Goal: Information Seeking & Learning: Understand process/instructions

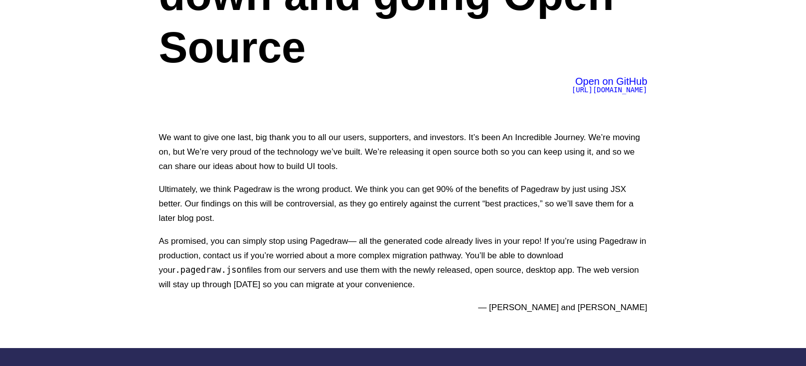
scroll to position [140, 0]
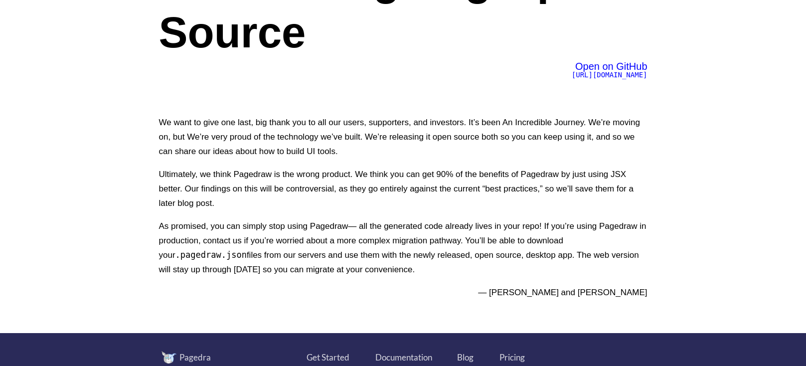
click at [572, 74] on span "https://github.com/Pagedraw/pagedraw" at bounding box center [610, 75] width 76 height 8
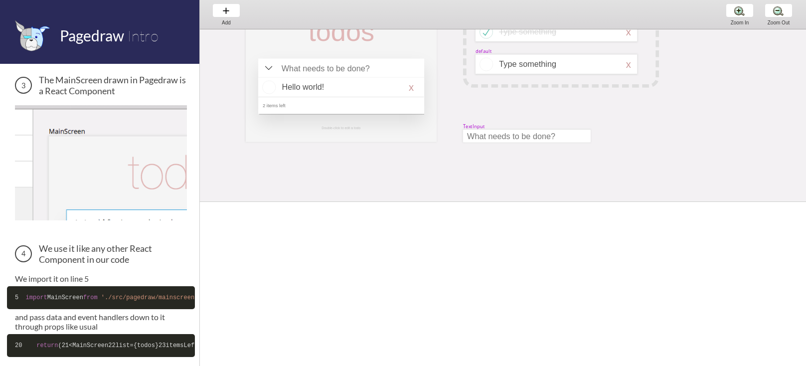
scroll to position [416, 0]
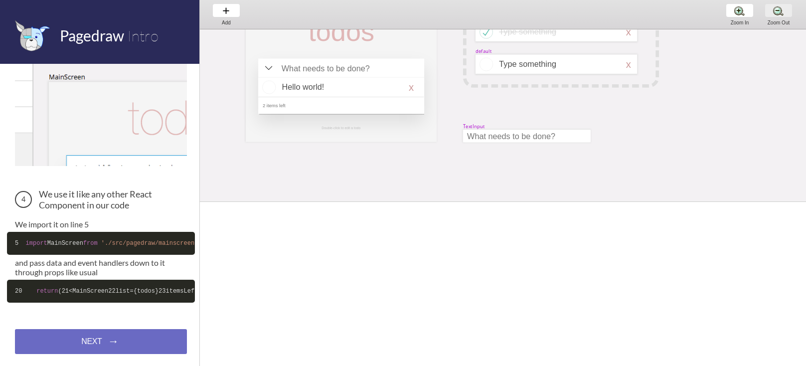
click at [778, 15] on div "Zoom Out Zoom Out Zoom Out" at bounding box center [779, 14] width 38 height 29
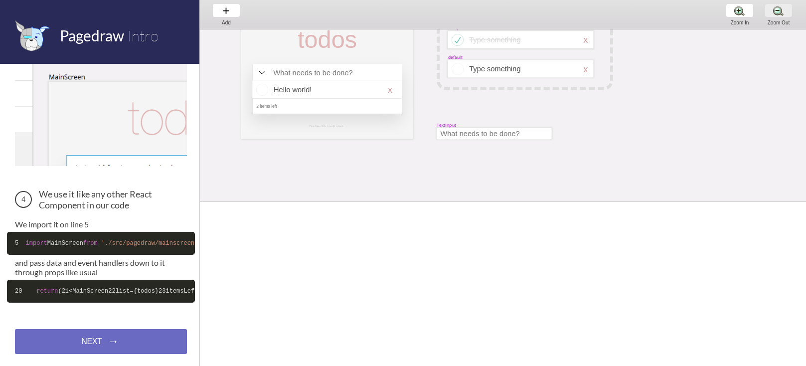
click at [778, 15] on div "Zoom Out Zoom Out Zoom Out" at bounding box center [779, 14] width 38 height 29
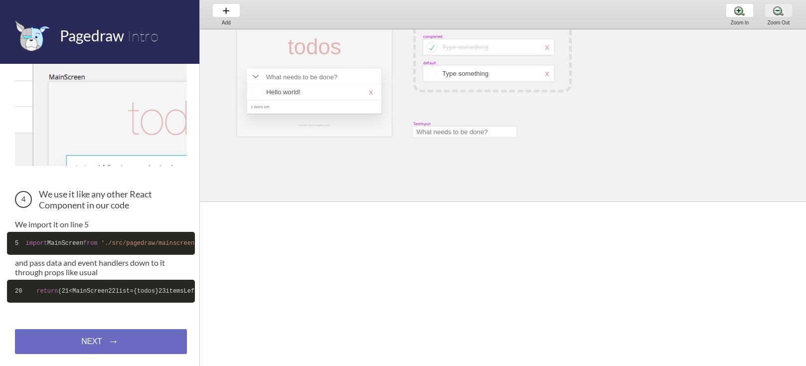
click at [778, 15] on div "Zoom Out Zoom Out Zoom Out" at bounding box center [779, 14] width 38 height 29
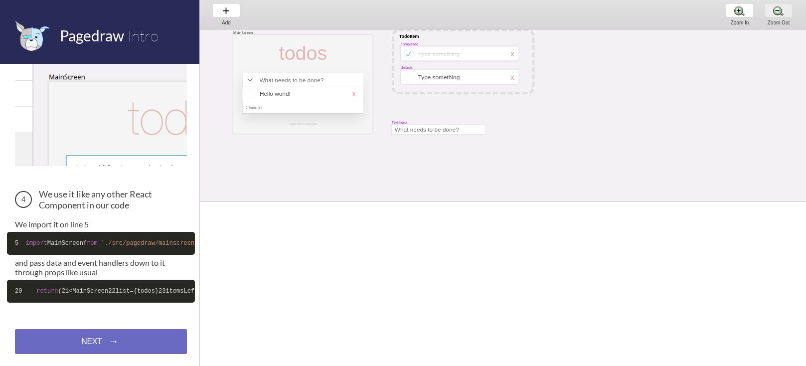
click at [778, 15] on div "Zoom Out Zoom Out Zoom Out" at bounding box center [779, 14] width 38 height 29
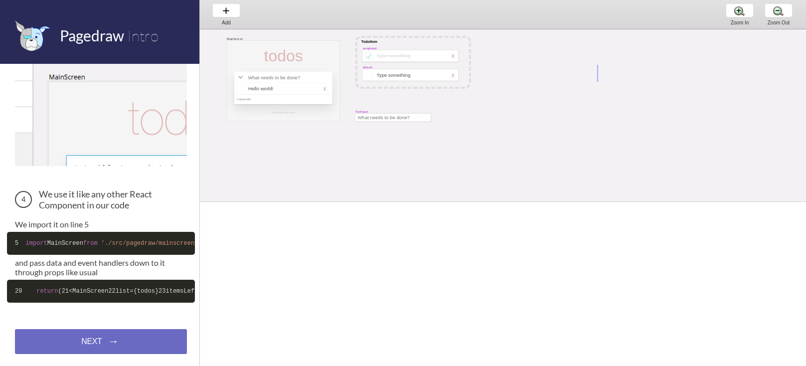
drag, startPoint x: 598, startPoint y: 65, endPoint x: 598, endPoint y: 101, distance: 36.4
click at [598, 101] on div "MainScreen todos Hello world! x 2 items left TodoItem completed Type something …" at bounding box center [496, 148] width 593 height 238
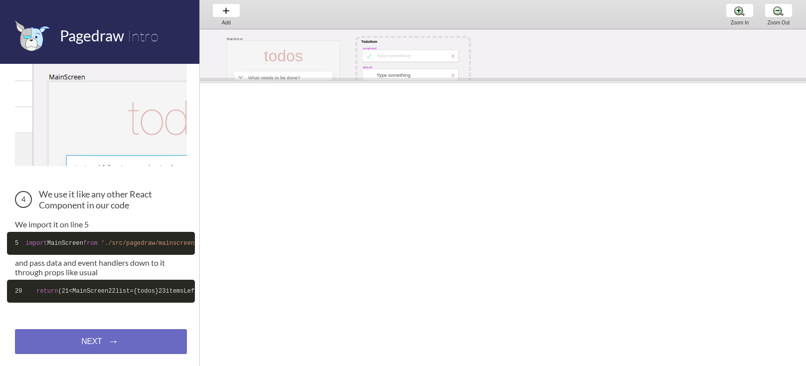
drag, startPoint x: 533, startPoint y: 204, endPoint x: 523, endPoint y: 75, distance: 129.6
click at [523, 78] on span at bounding box center [503, 80] width 606 height 5
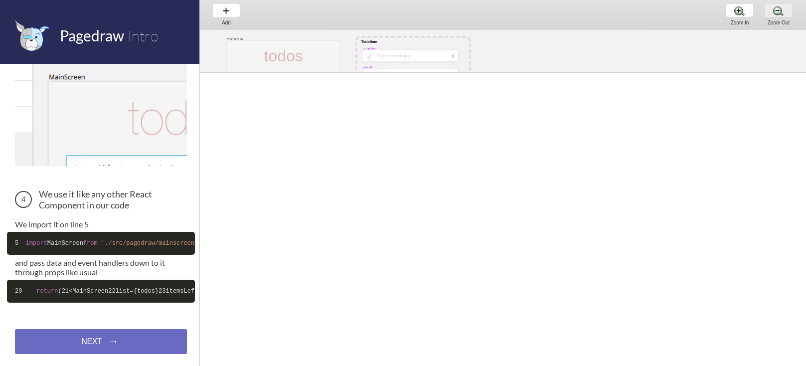
click at [778, 13] on div "Zoom Out Zoom Out Zoom Out" at bounding box center [779, 14] width 38 height 29
click at [469, 42] on div "MainScreen todos Hello world! x 2 items left TodoItem completed Type something …" at bounding box center [440, 125] width 481 height 193
click at [341, 28] on div "Add Add Add Zoom In Zoom In Zoom In Zoom Out Zoom Out Zoom Out" at bounding box center [503, 14] width 606 height 29
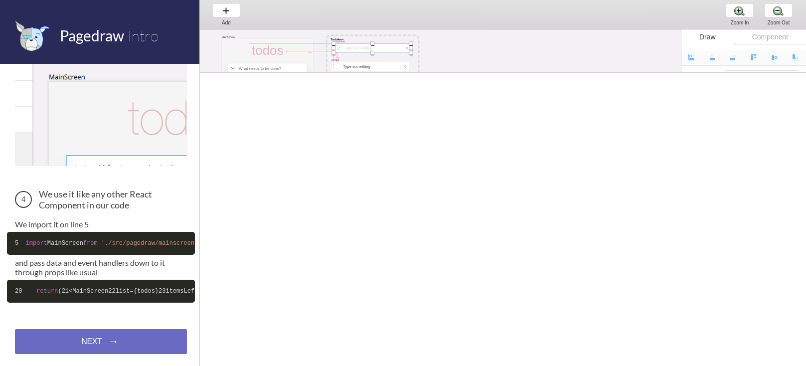
click at [364, 51] on div at bounding box center [372, 47] width 77 height 9
click at [464, 48] on div "MainScreen todos Hello world! x 2 items left TodoItem completed Type something …" at bounding box center [440, 125] width 481 height 193
click at [470, 69] on div "MainScreen todos Hello world! x 2 items left TodoItem completed Type something …" at bounding box center [440, 125] width 481 height 193
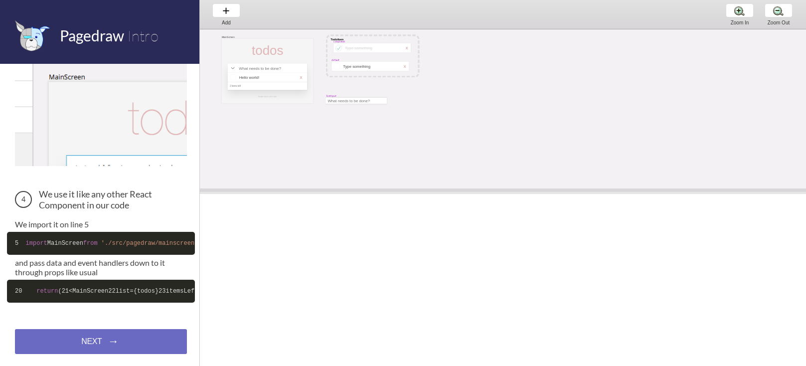
drag, startPoint x: 472, startPoint y: 75, endPoint x: 506, endPoint y: 194, distance: 123.9
click at [505, 194] on span at bounding box center [503, 191] width 606 height 5
click at [393, 122] on div "MainScreen todos Hello world! x 2 items left TodoItem completed Type something …" at bounding box center [440, 125] width 481 height 193
click at [297, 117] on div "MainScreen todos Hello world! x 2 items left TodoItem completed Type something …" at bounding box center [440, 125] width 481 height 193
click at [234, 14] on div "Add Add Add" at bounding box center [226, 14] width 38 height 28
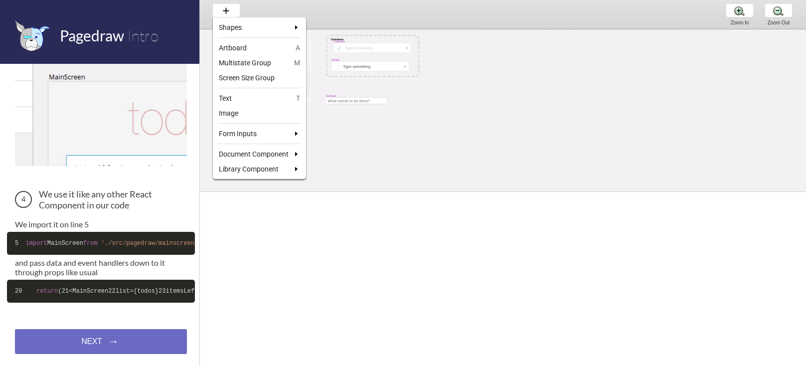
click at [116, 333] on div at bounding box center [403, 183] width 806 height 366
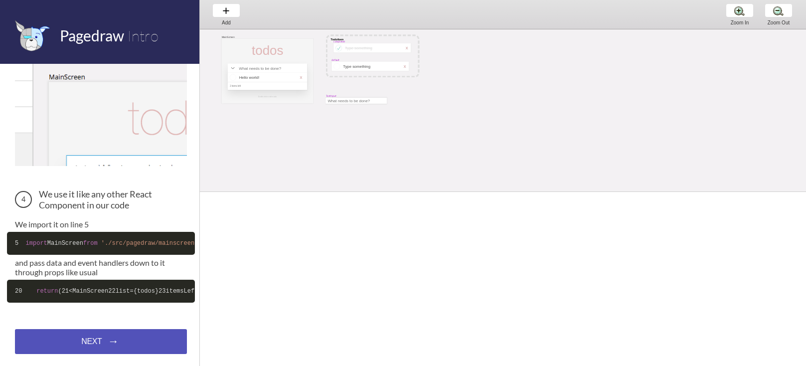
click at [120, 346] on div "NEXT → NEXT → NEXT →" at bounding box center [101, 341] width 172 height 25
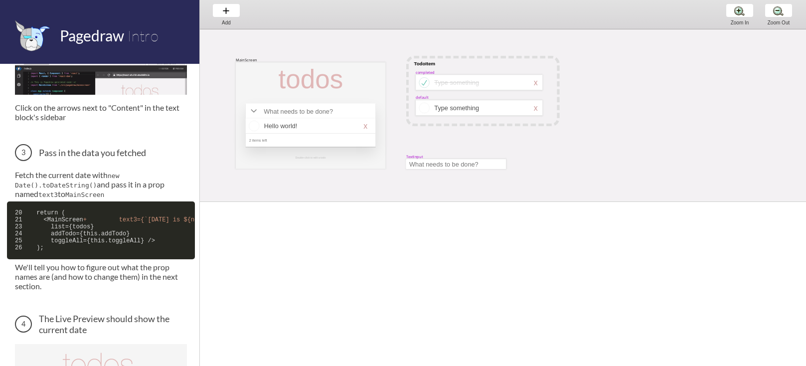
scroll to position [601, 0]
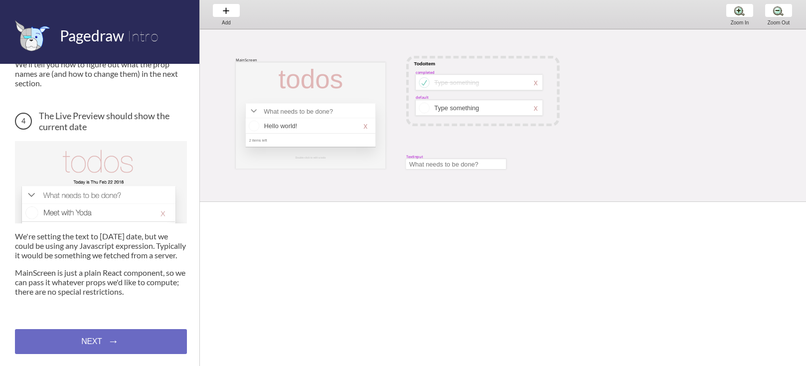
click at [105, 354] on div "Data Binding We're going to add today's date to our todo list app. We're going …" at bounding box center [99, 215] width 199 height 302
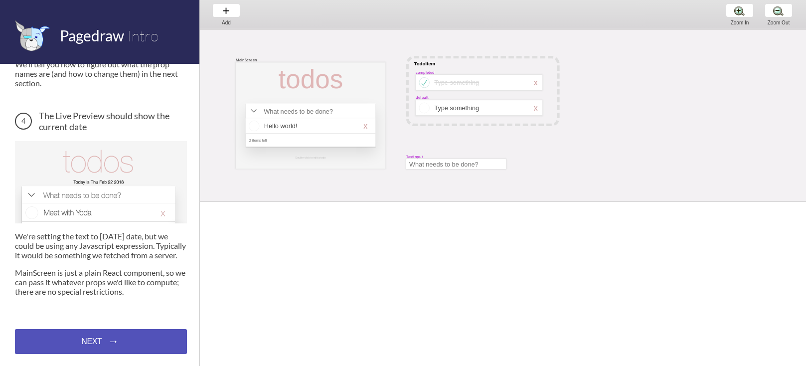
click at [105, 340] on div "NEXT → NEXT → NEXT →" at bounding box center [101, 341] width 172 height 25
